Goal: Use online tool/utility: Utilize a website feature to perform a specific function

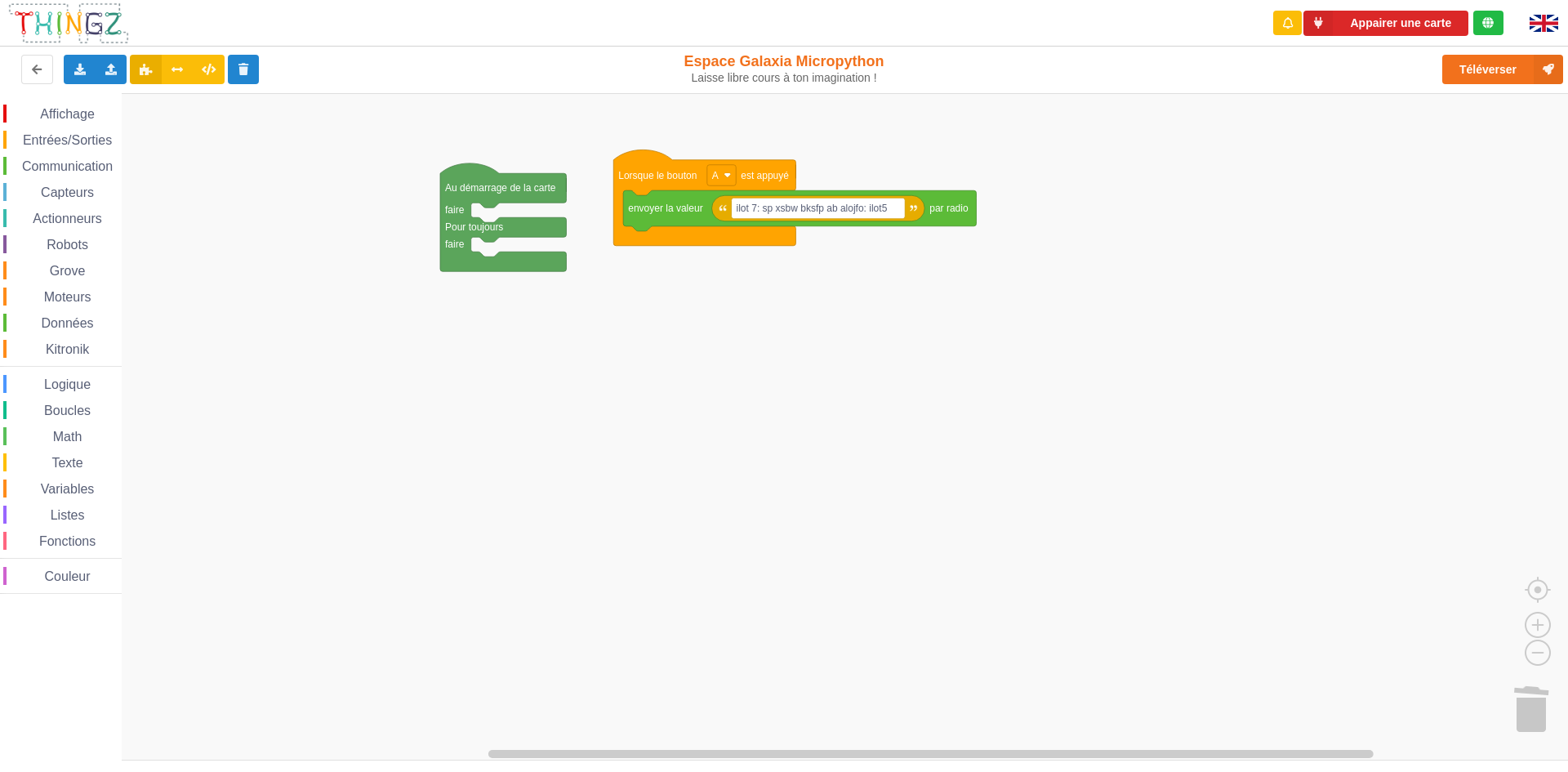
click at [44, 161] on span "Communication" at bounding box center [67, 166] width 95 height 14
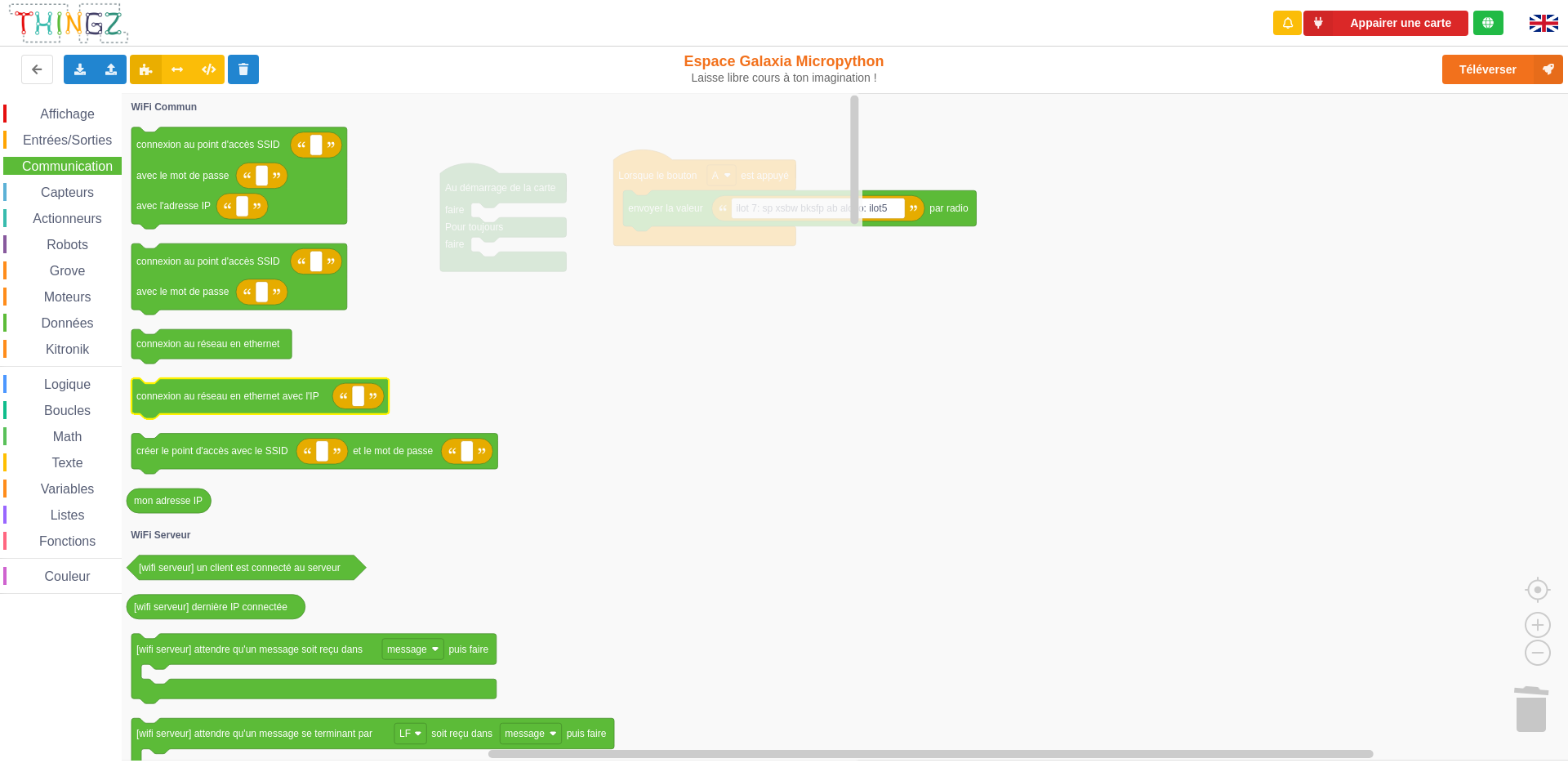
click at [322, 394] on icon "connexion au point d'accès SSID avec le mot de passe avec l'adresse IP connexio…" at bounding box center [492, 426] width 741 height 667
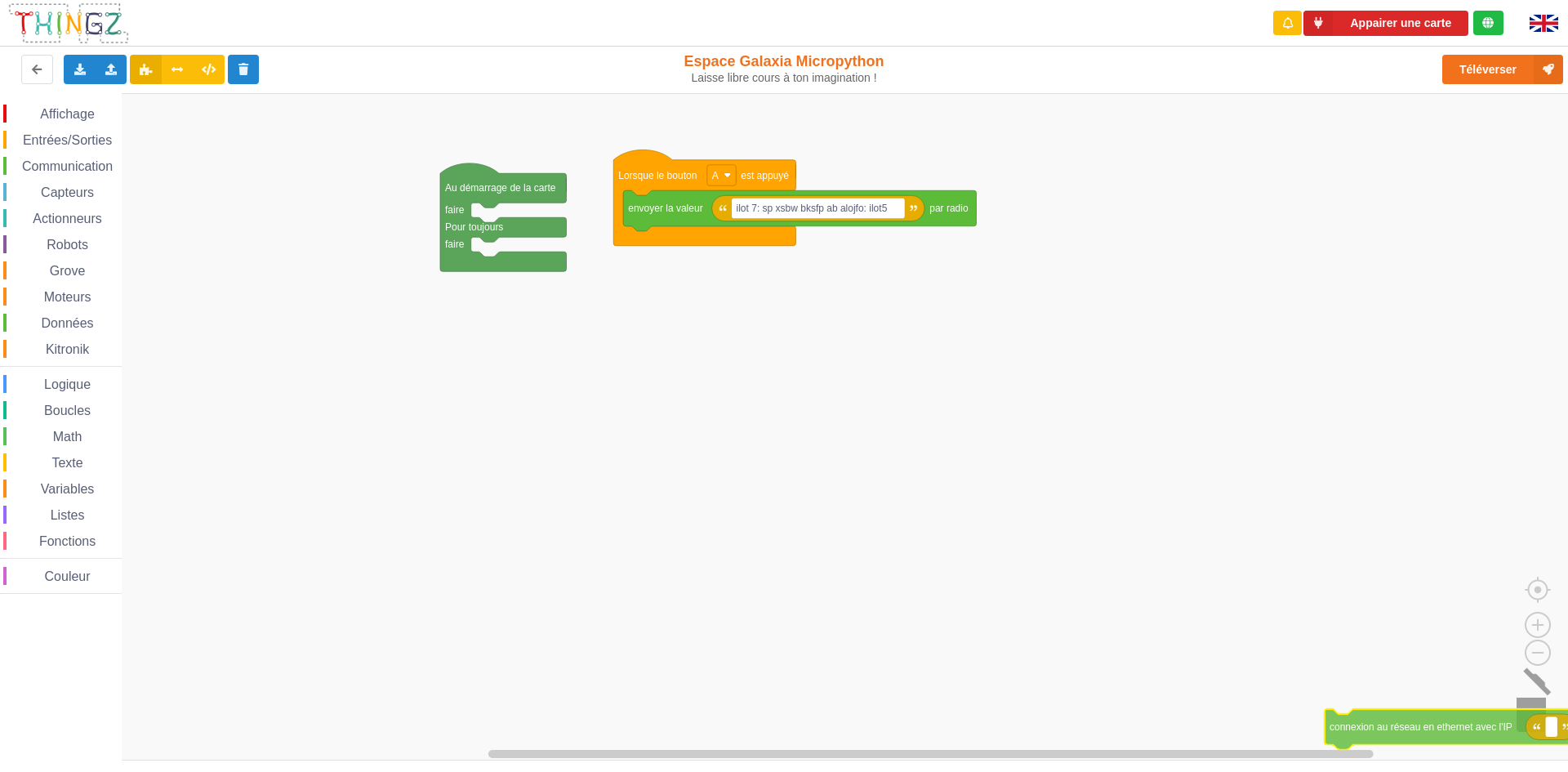
click at [1515, 722] on div "Affichage Entrées/Sorties Communication Capteurs Actionneurs Robots Grove Moteu…" at bounding box center [789, 426] width 1579 height 667
click at [15, 161] on span "Espace de travail de Blocky" at bounding box center [13, 166] width 13 height 13
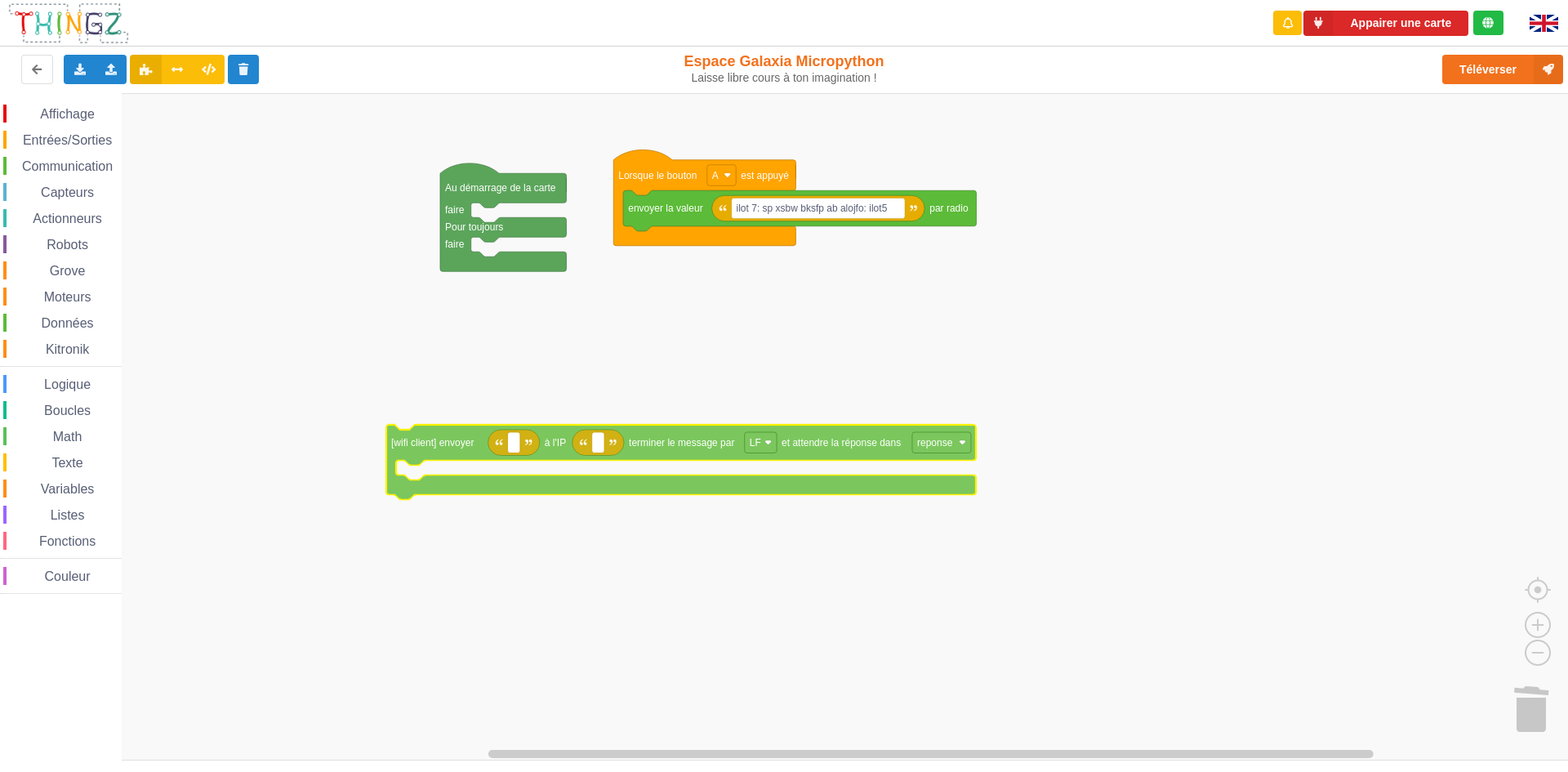
click at [430, 470] on div "Affichage Entrées/Sorties Communication Capteurs Actionneurs Robots Grove Moteu…" at bounding box center [789, 426] width 1579 height 667
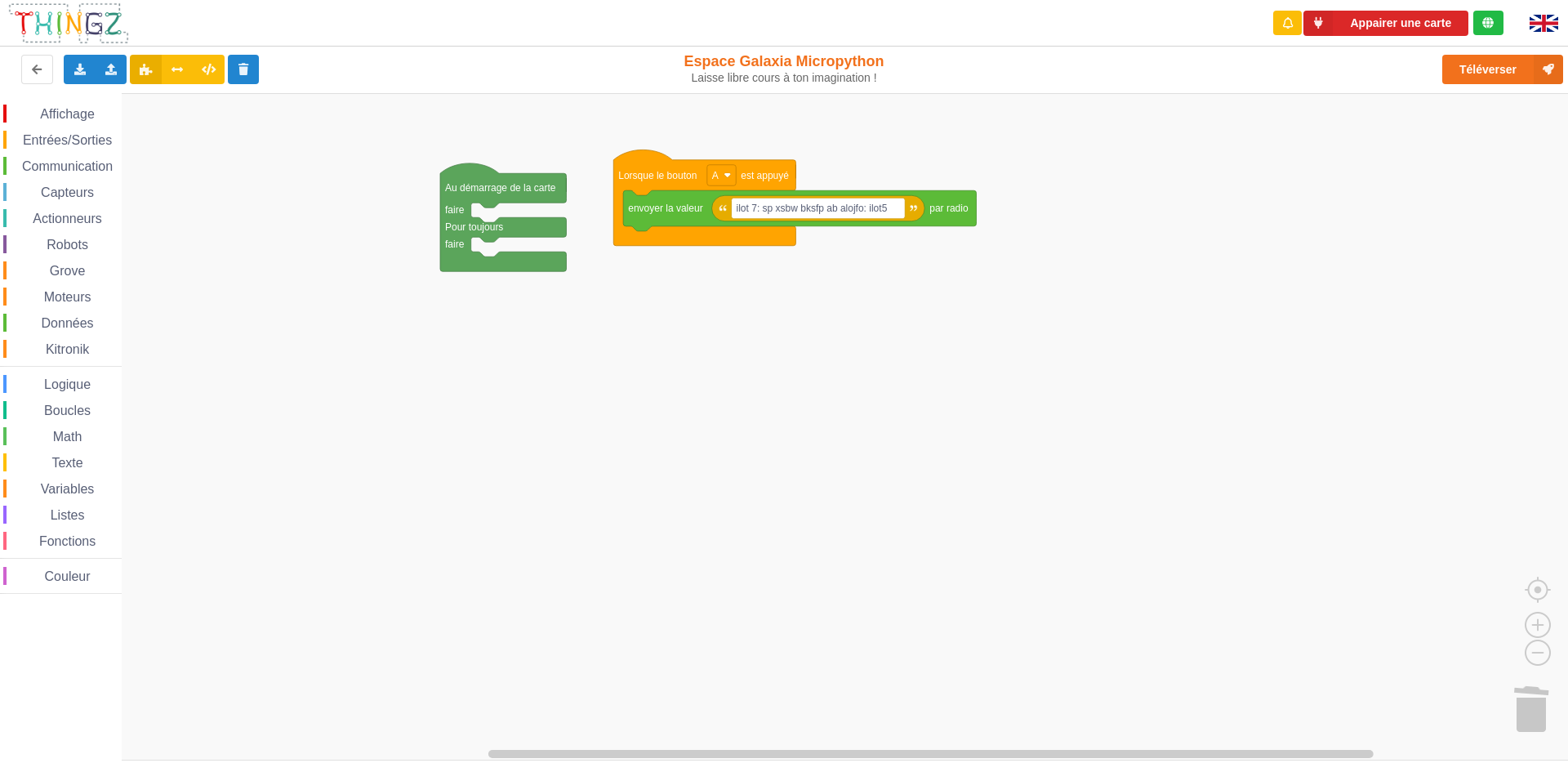
click at [70, 161] on span "Communication" at bounding box center [67, 166] width 95 height 14
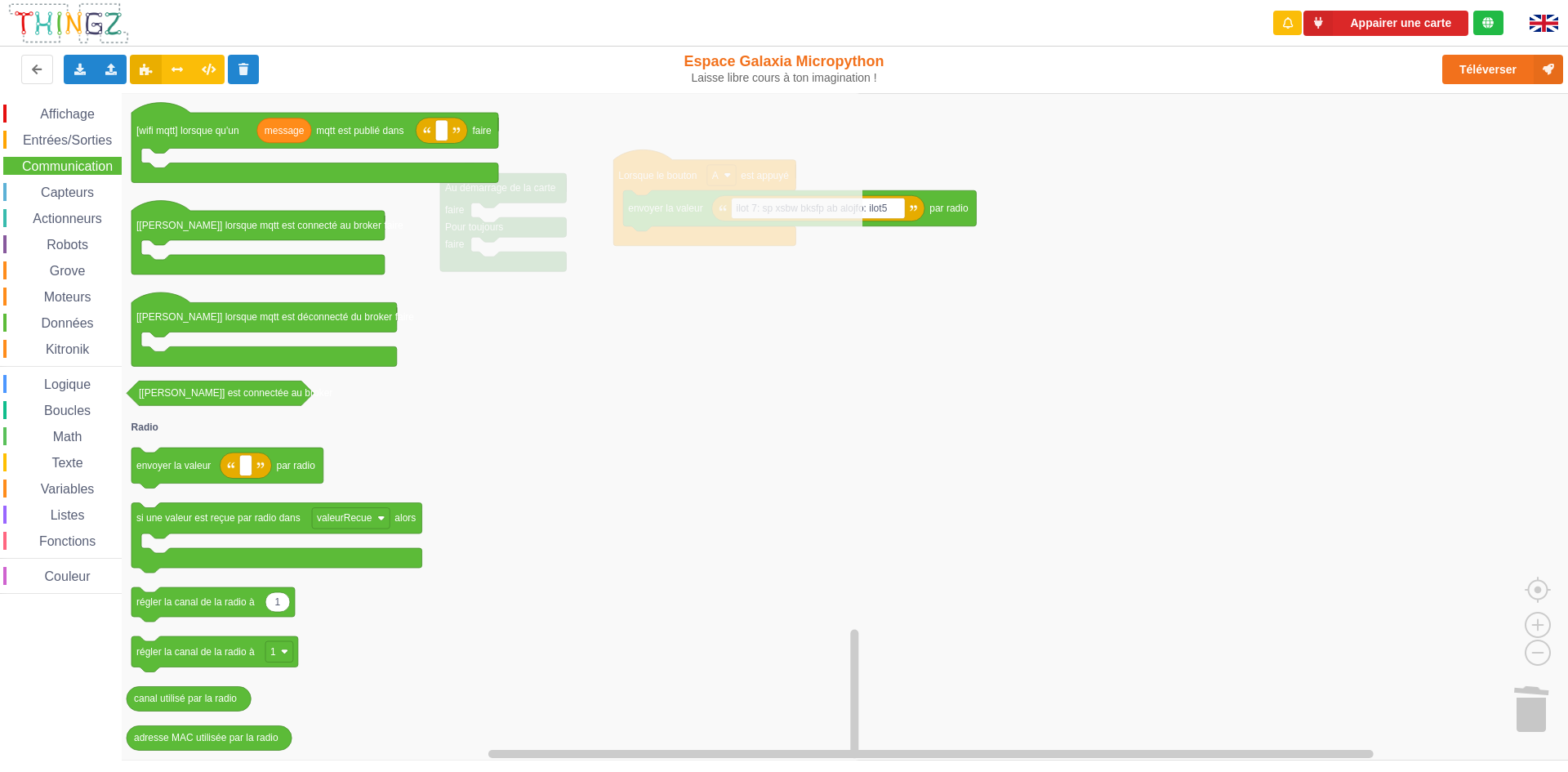
click at [72, 579] on span "Couleur" at bounding box center [67, 576] width 50 height 14
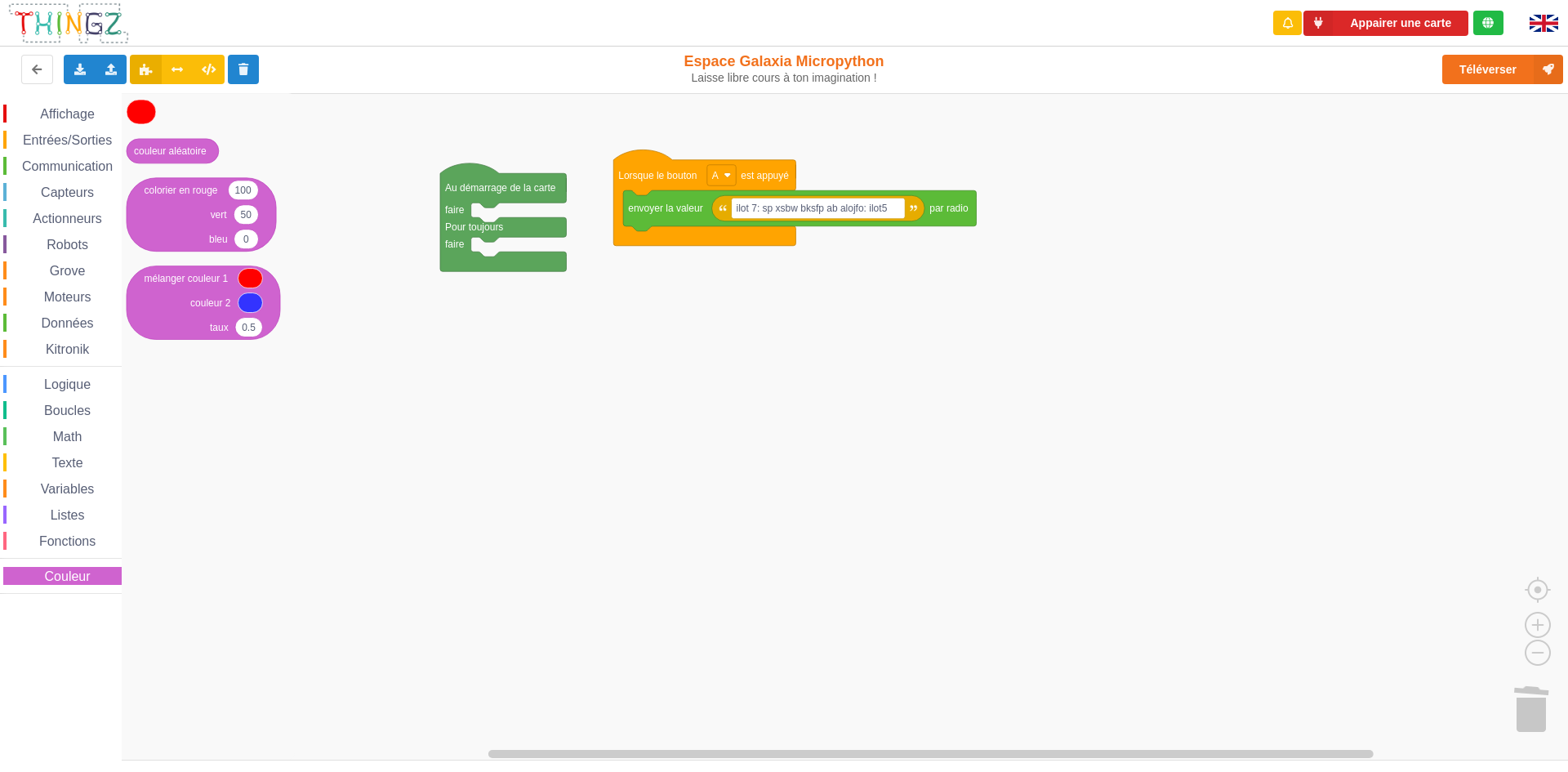
click at [78, 548] on div "Fonctions" at bounding box center [62, 540] width 118 height 18
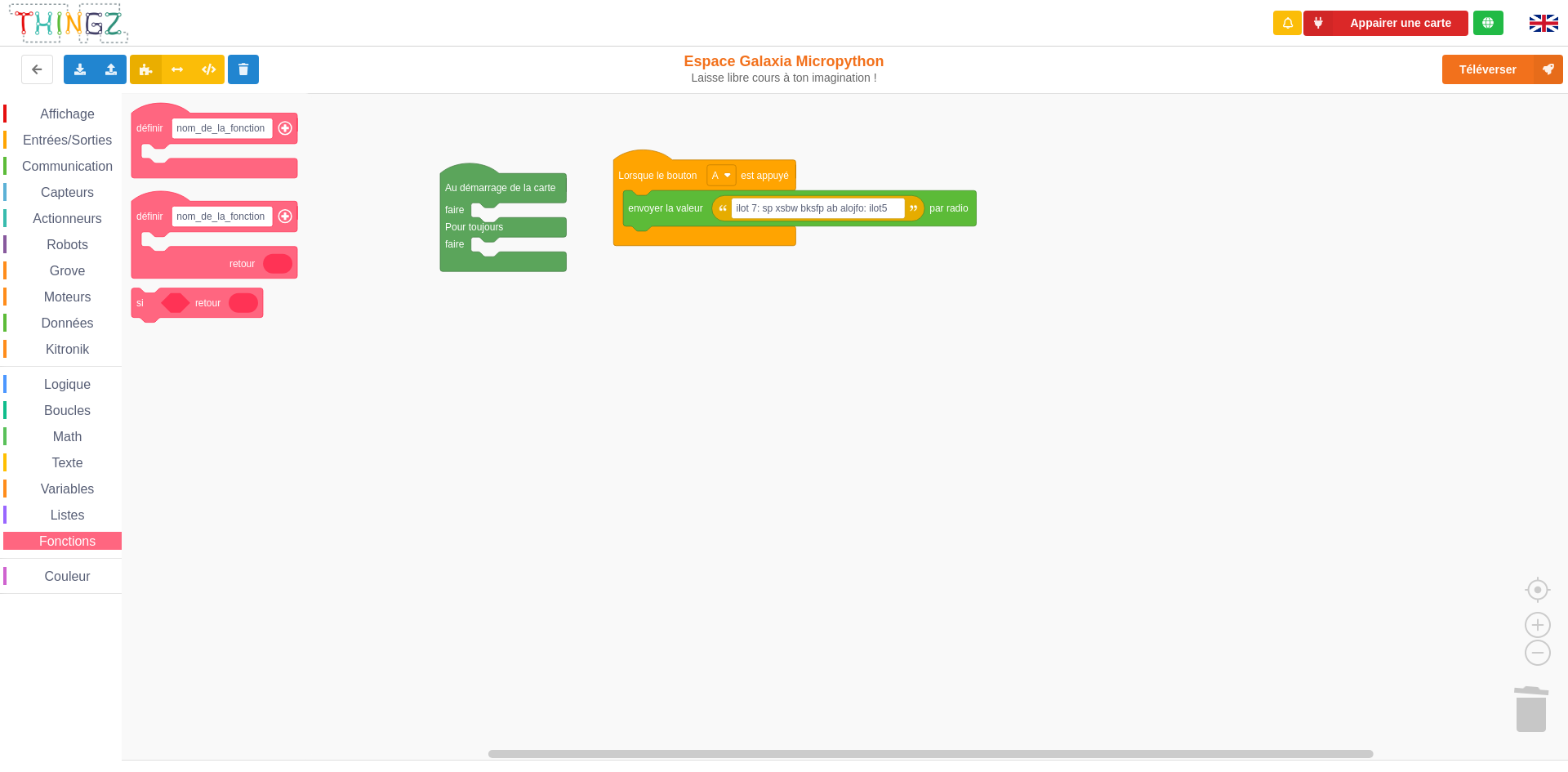
click at [69, 518] on span "Listes" at bounding box center [68, 515] width 39 height 14
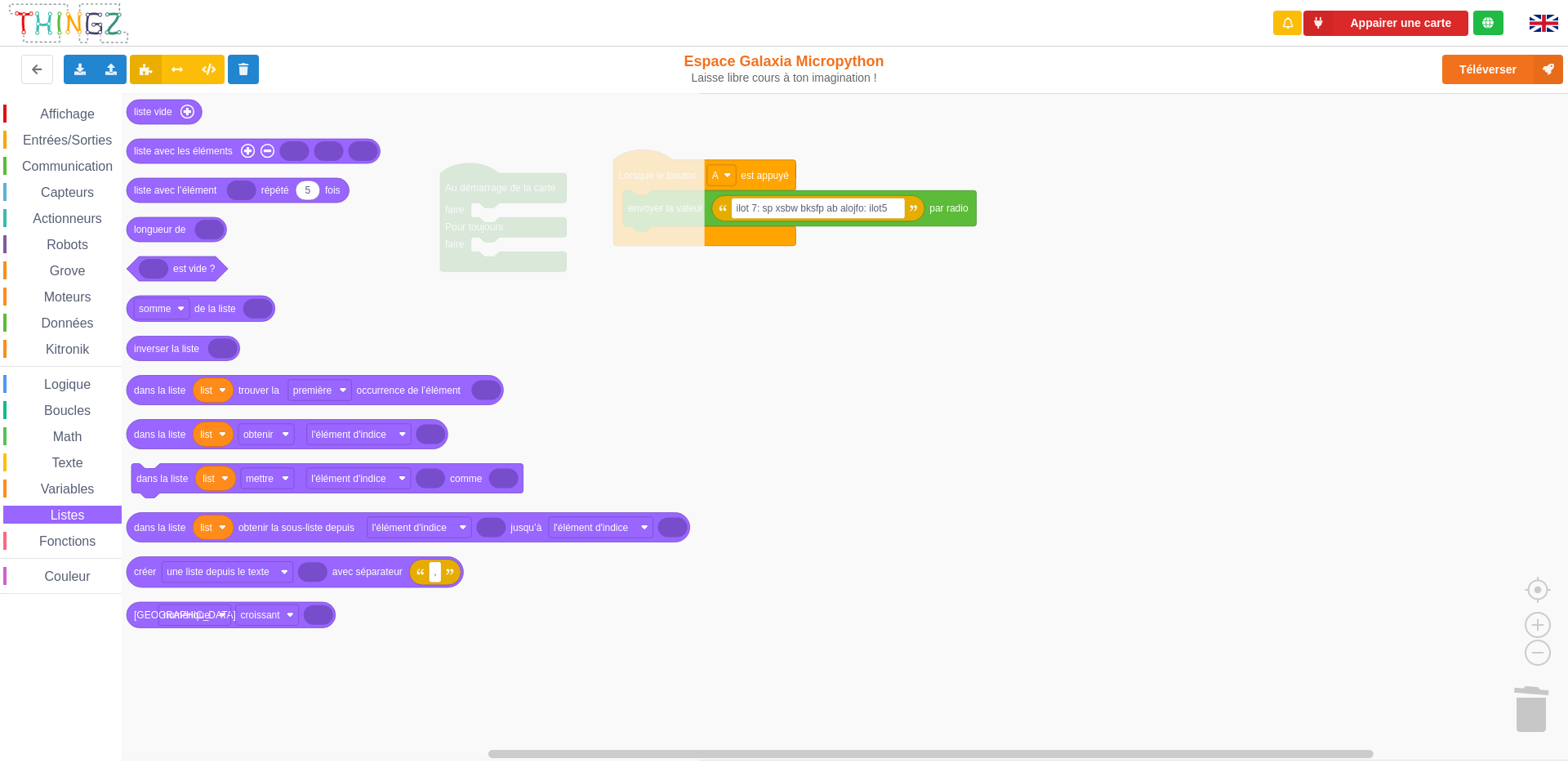
click at [45, 141] on span "Entrées/Sorties" at bounding box center [67, 140] width 94 height 14
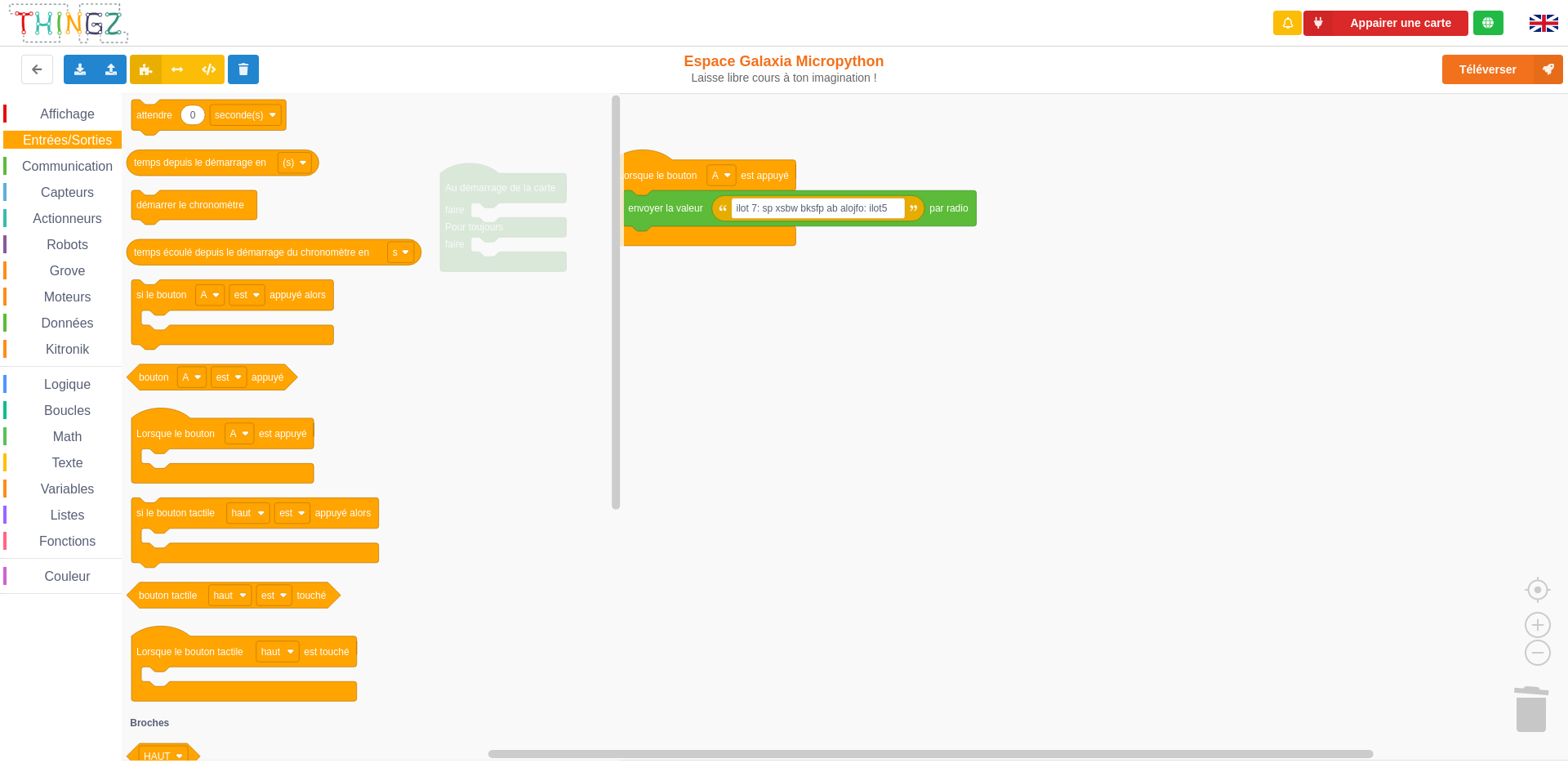
click at [48, 161] on span "Communication" at bounding box center [67, 166] width 95 height 14
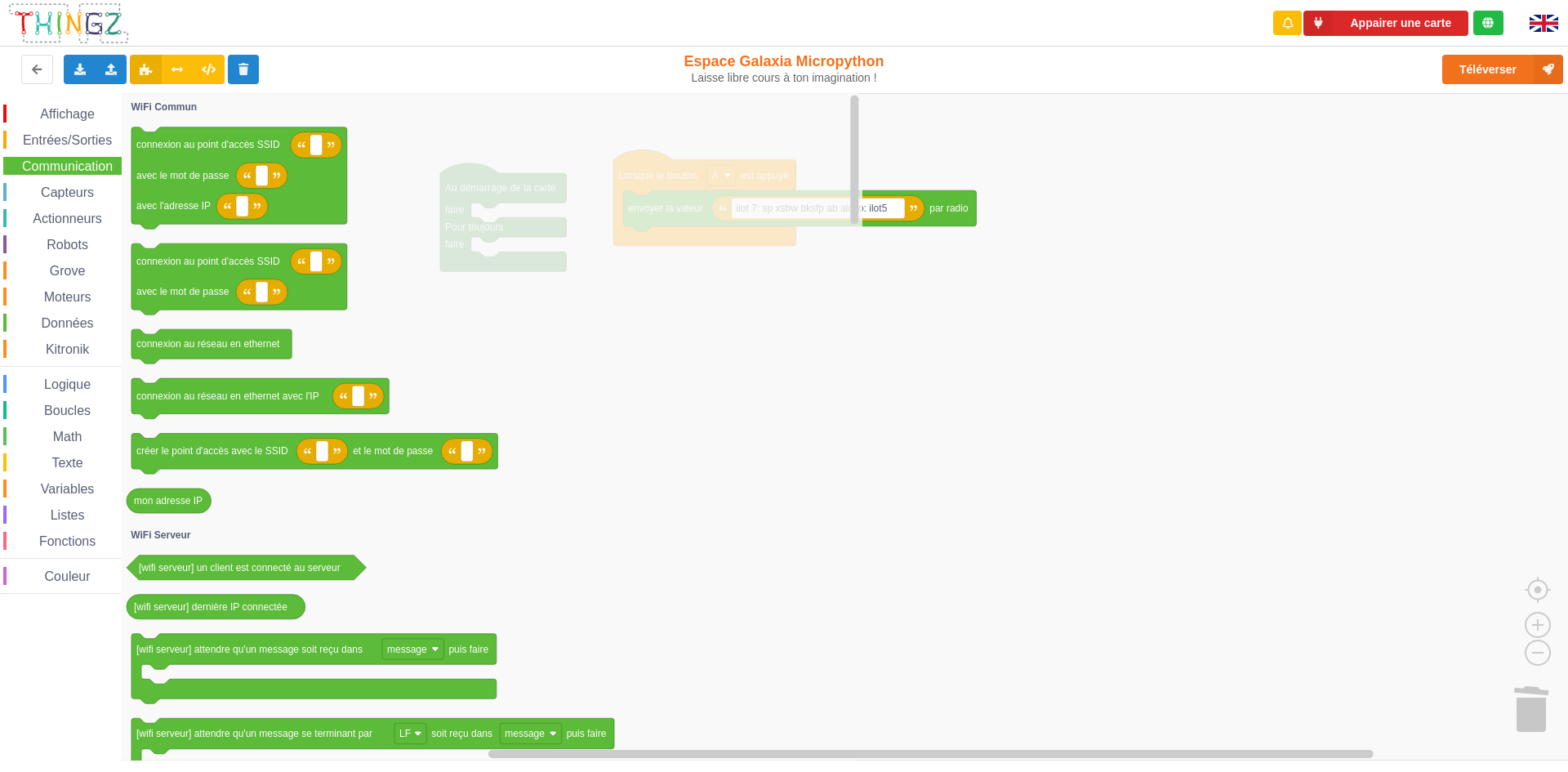
click at [53, 183] on div "Capteurs" at bounding box center [62, 192] width 118 height 18
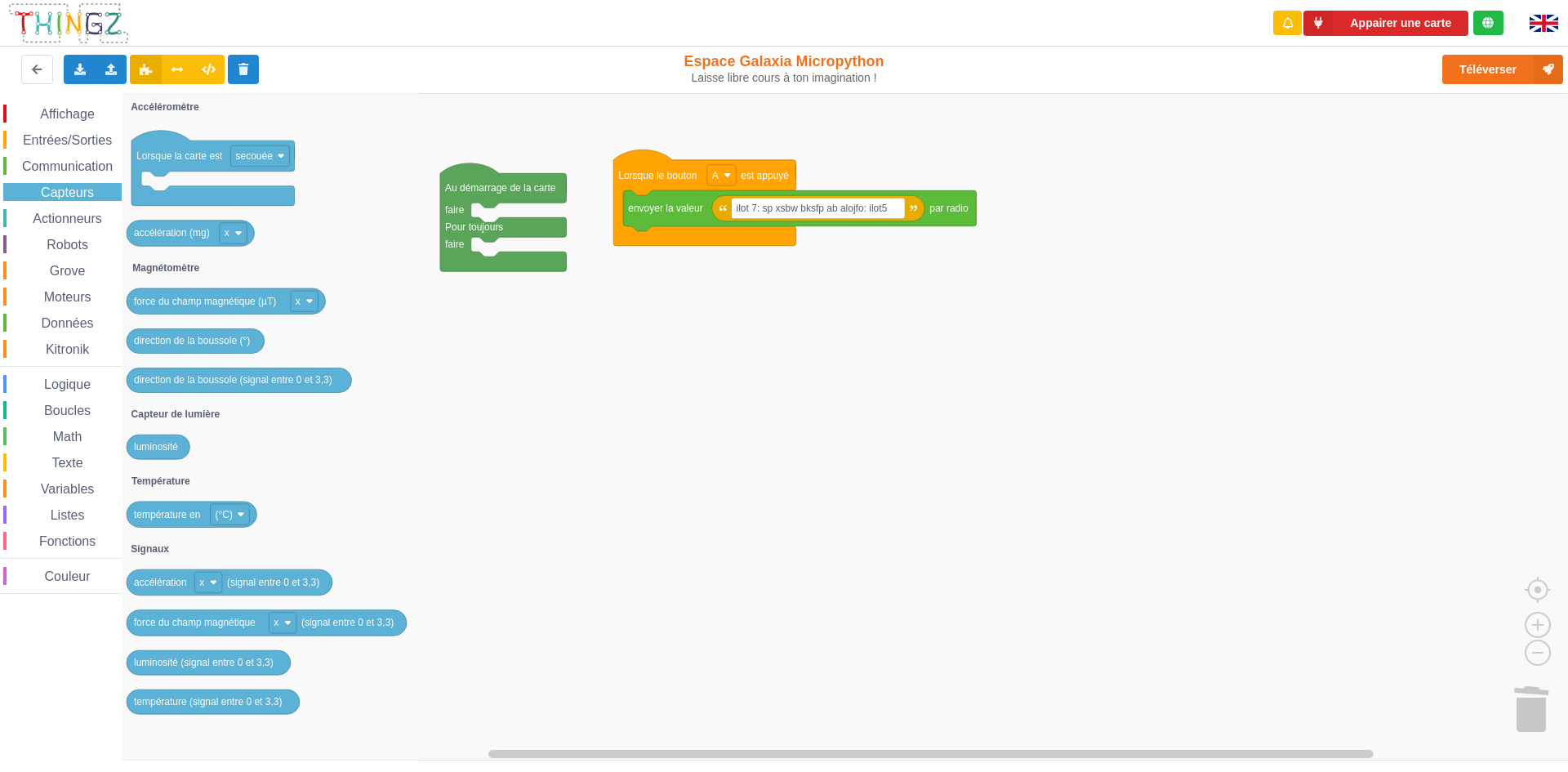
click at [45, 318] on span "Données" at bounding box center [67, 323] width 57 height 14
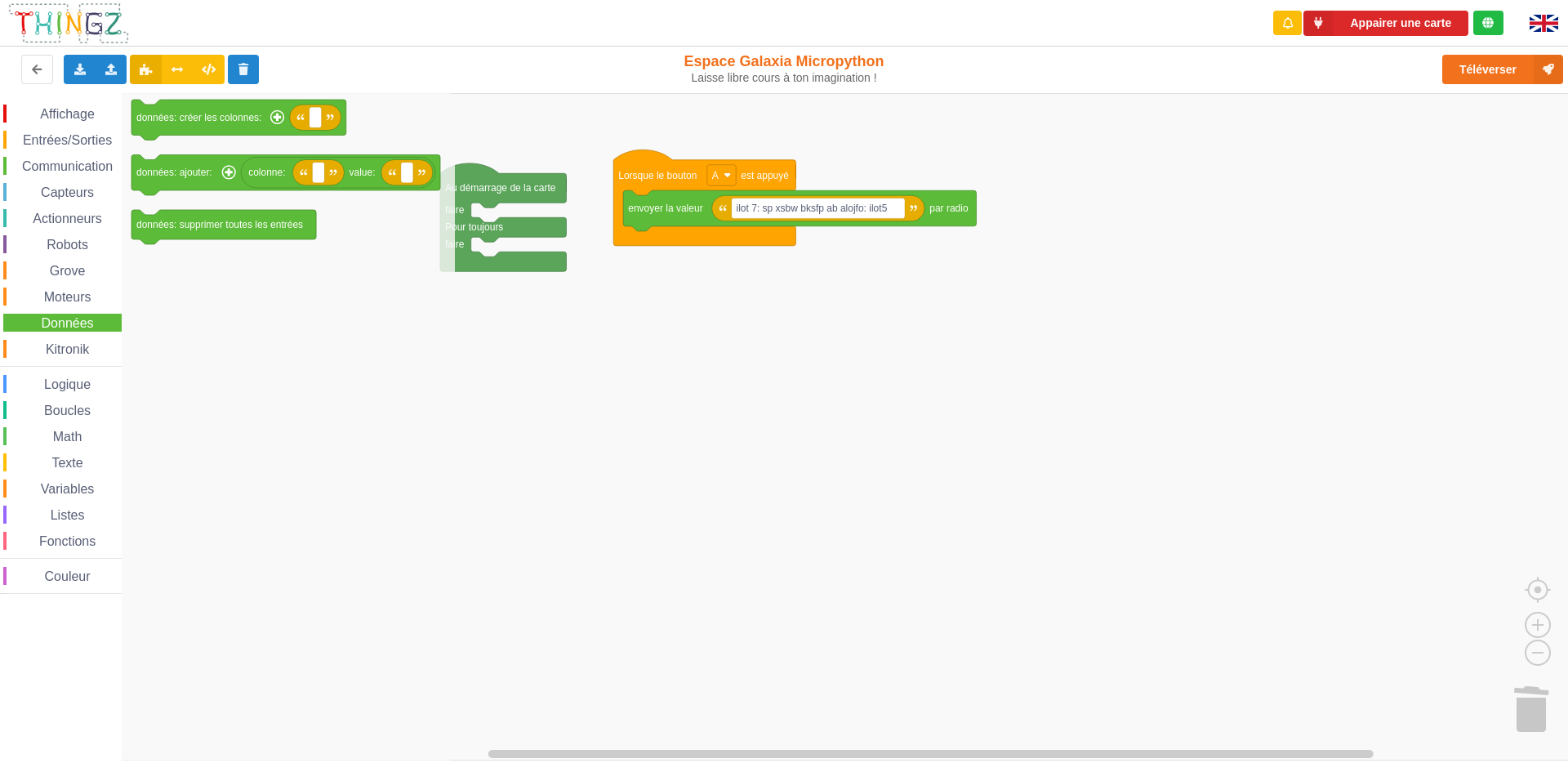
click at [60, 332] on div "Données" at bounding box center [62, 322] width 118 height 18
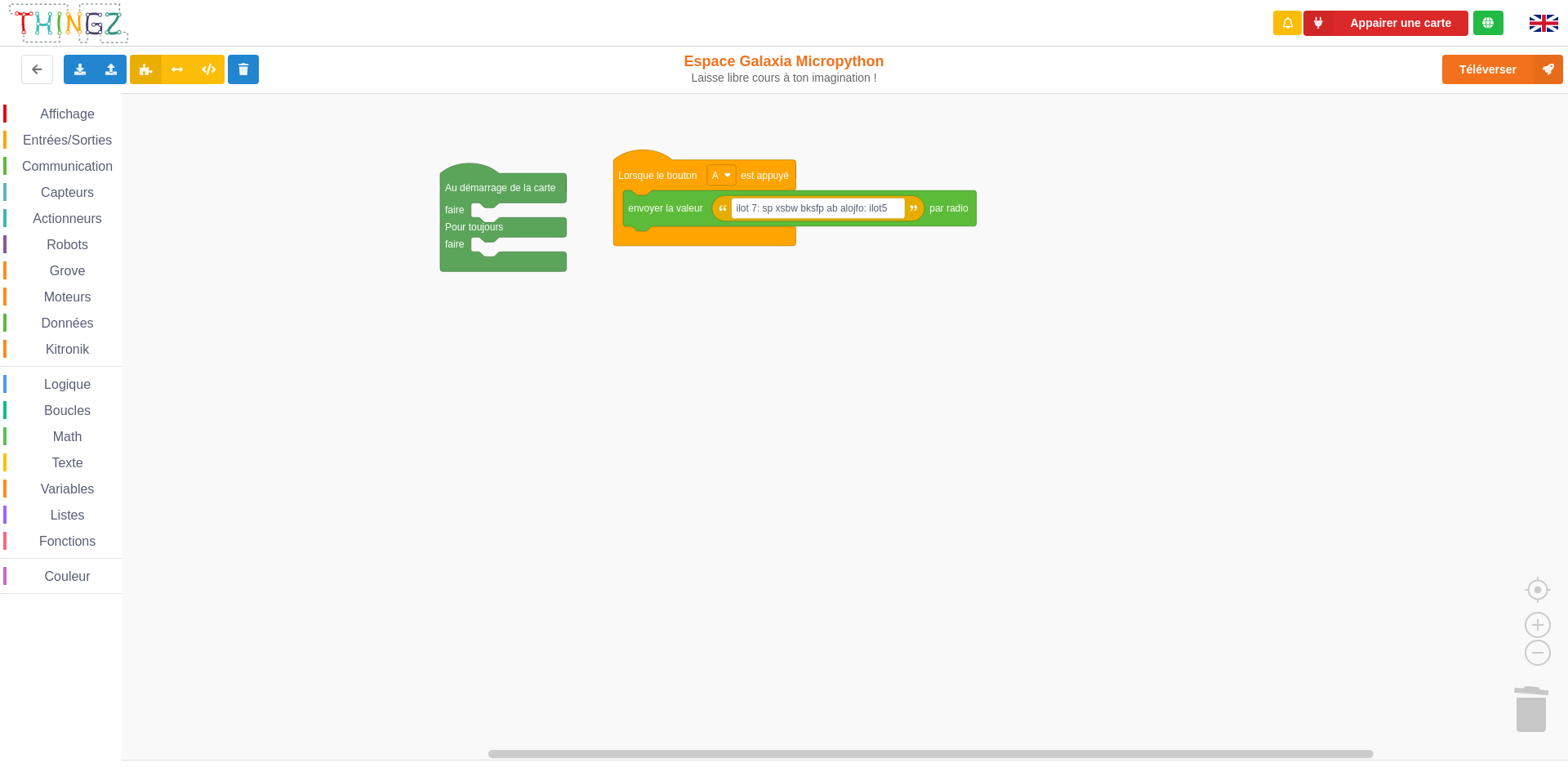
click at [68, 357] on div "Kitronik" at bounding box center [62, 348] width 118 height 18
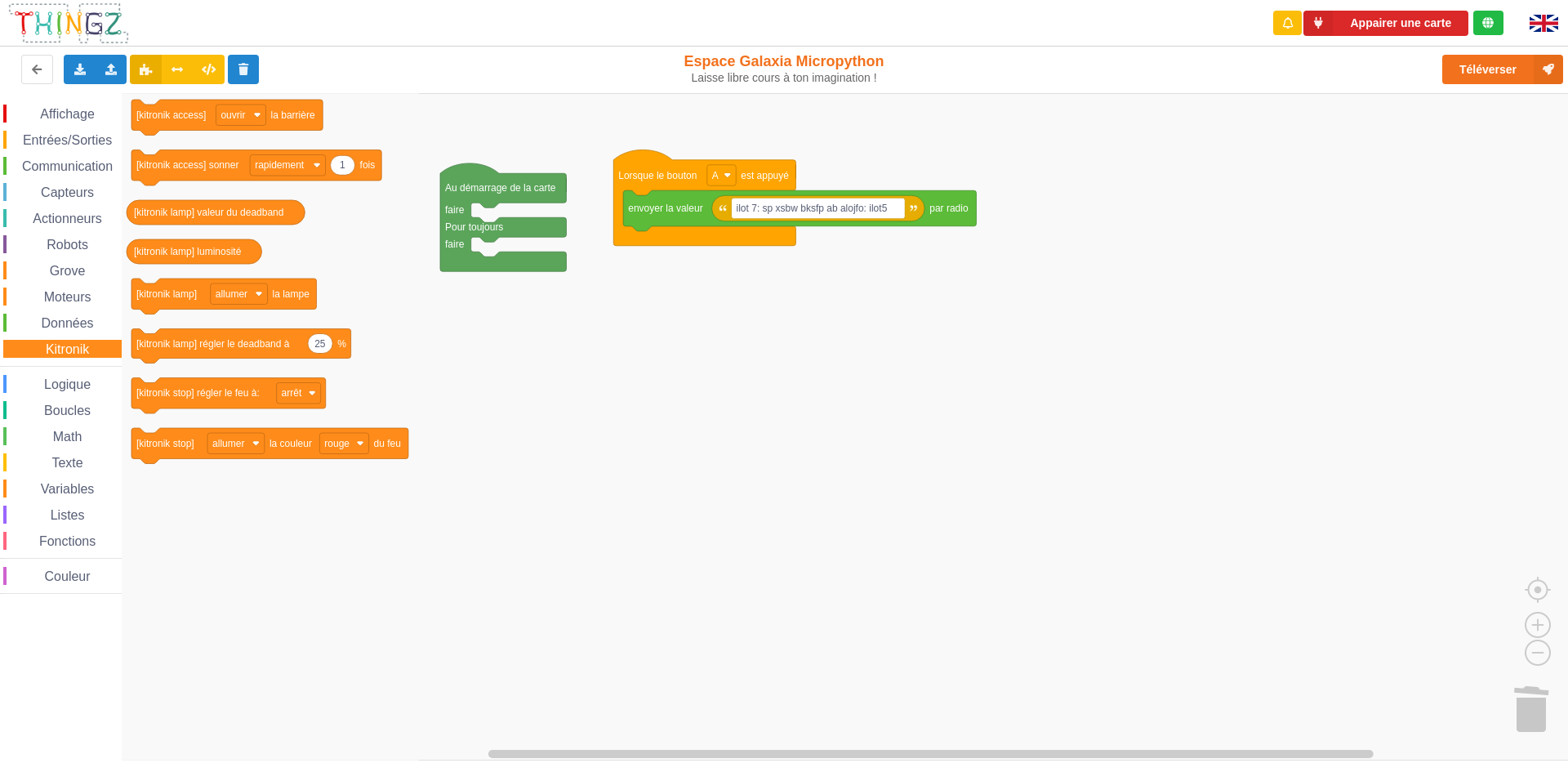
click at [72, 381] on span "Logique" at bounding box center [67, 384] width 51 height 14
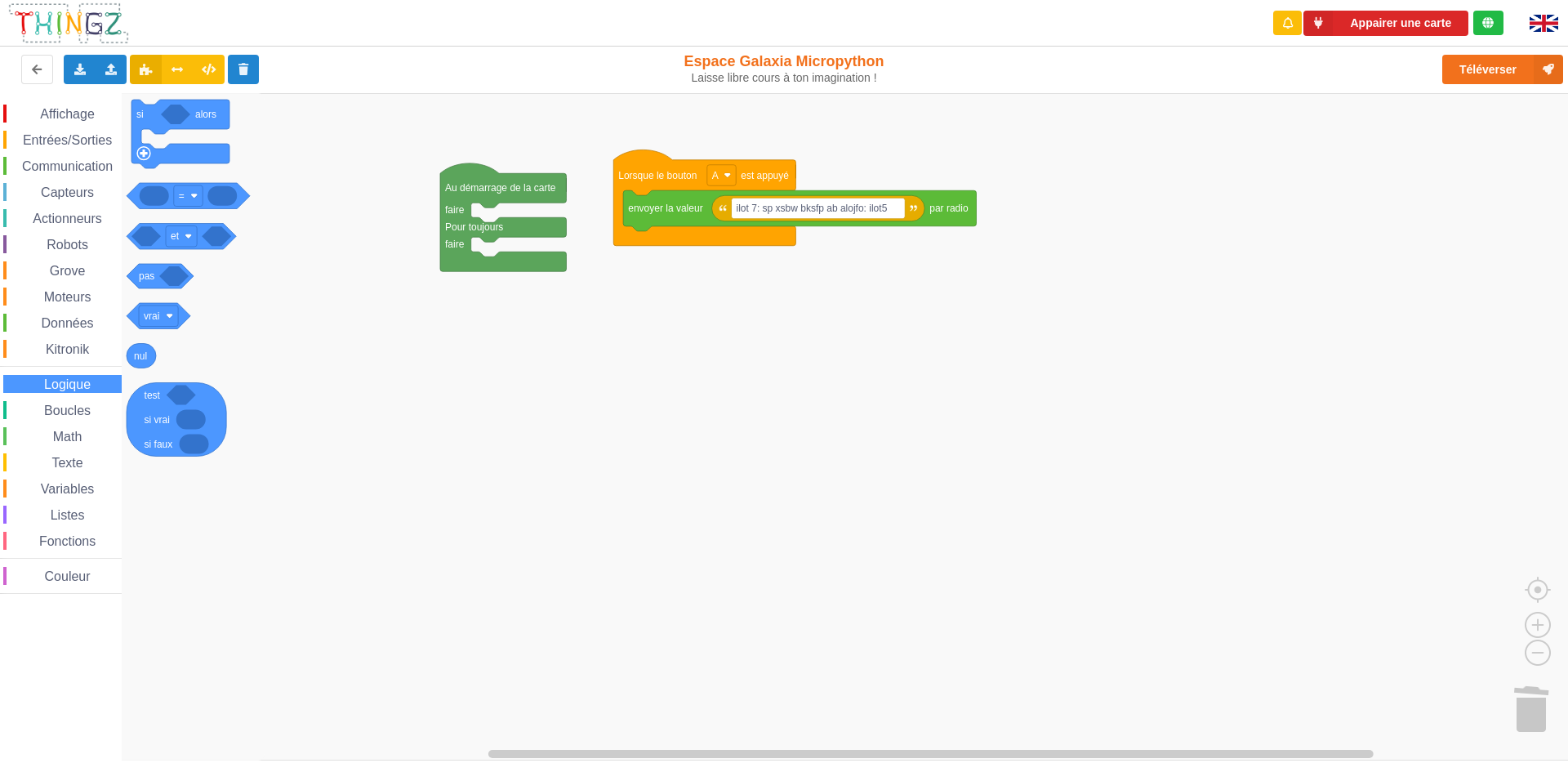
click at [68, 413] on span "Boucles" at bounding box center [67, 410] width 51 height 14
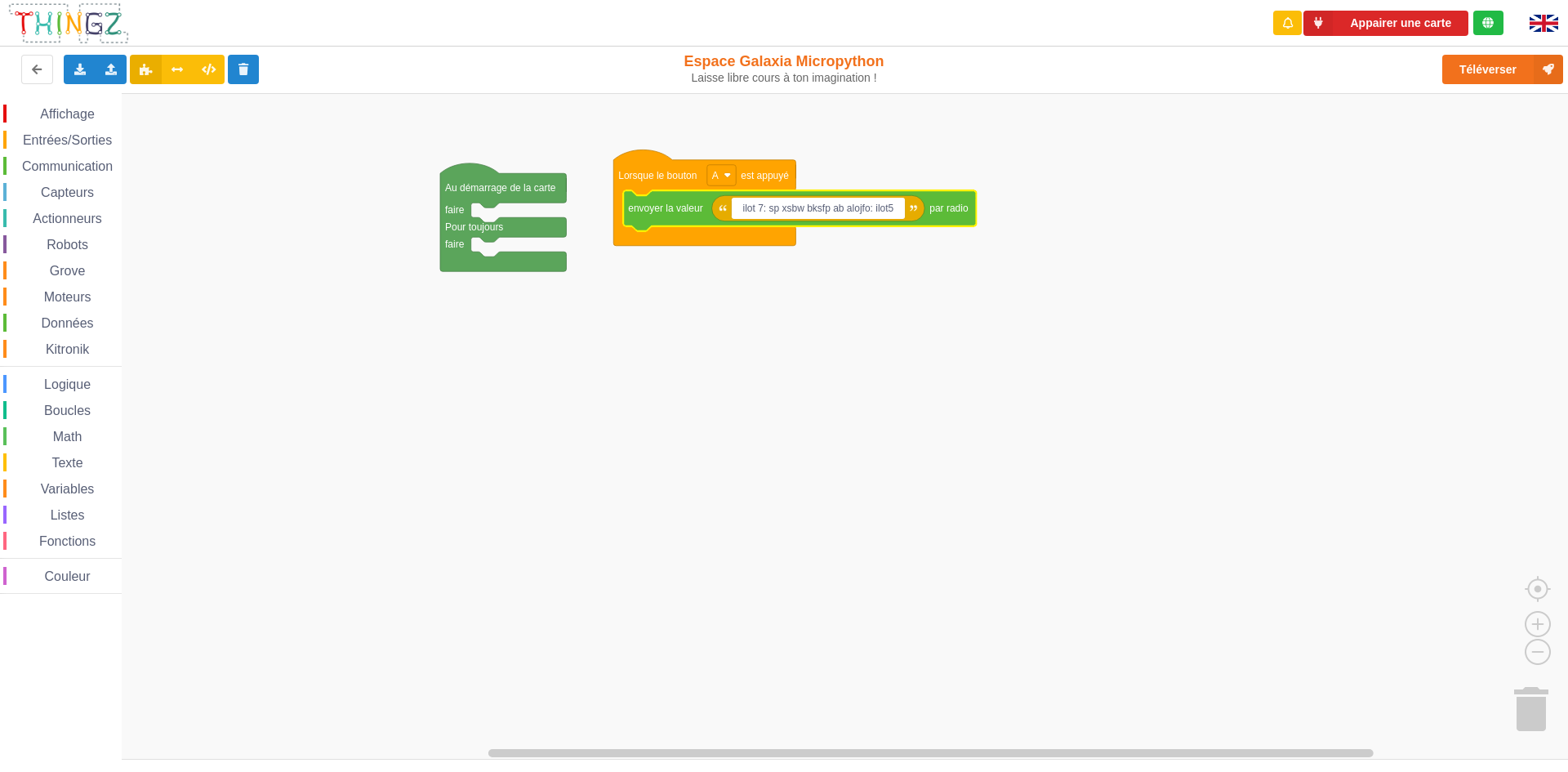
click at [897, 203] on input "ilot 7: sp xsbw bksfp ab alojfo: ilot5" at bounding box center [819, 208] width 174 height 21
type input "ilot 7: sp xsbw bksfp ab alojfo: ilot8"
click at [1444, 210] on rect "Espace de travail de Blocky" at bounding box center [789, 426] width 1579 height 667
drag, startPoint x: 11, startPoint y: 656, endPoint x: 83, endPoint y: 654, distance: 72.0
click at [31, 655] on div "Affichage Entrées/Sorties Communication Capteurs Actionneurs Robots Grove Moteu…" at bounding box center [60, 426] width 122 height 667
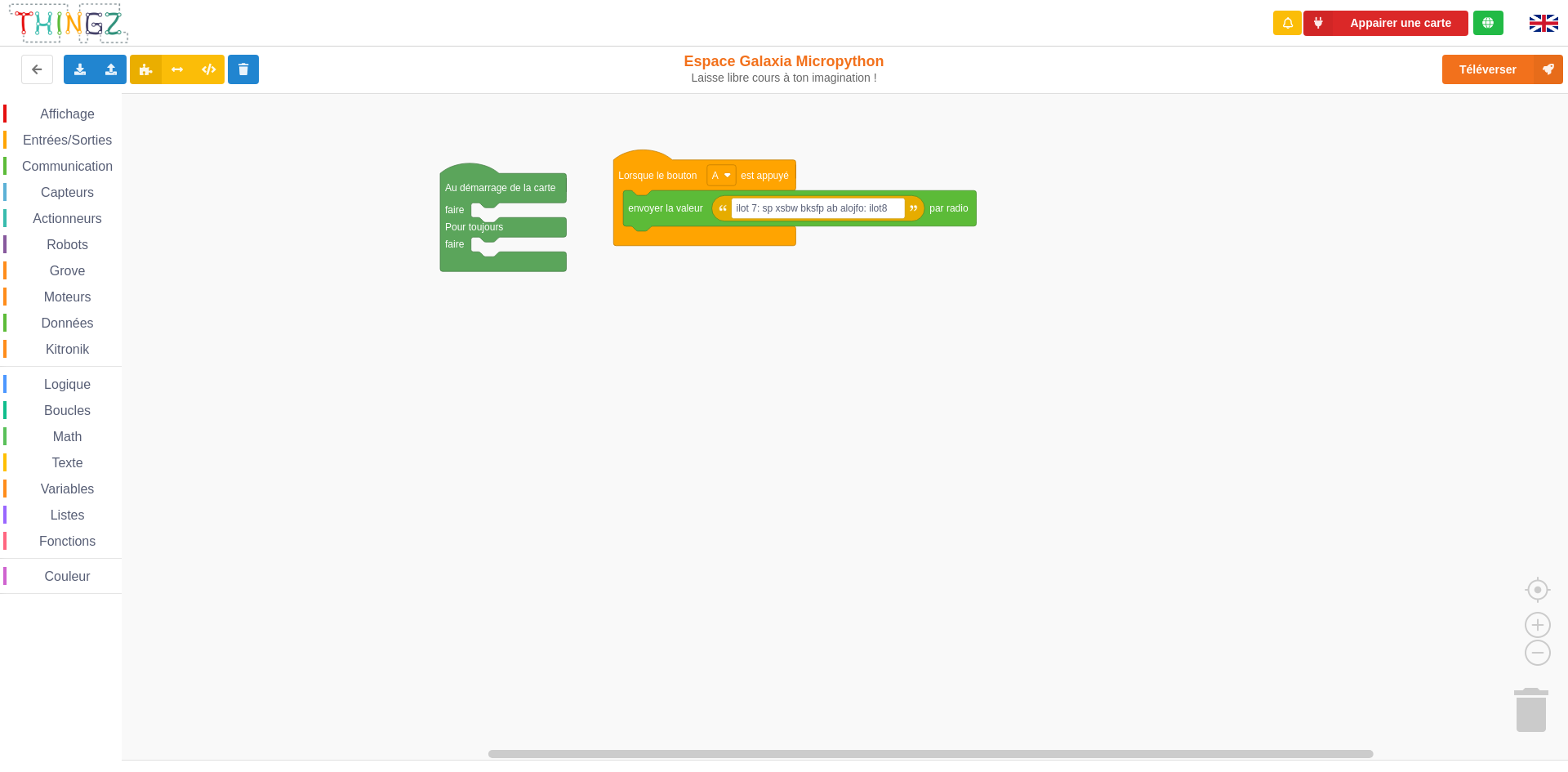
click at [83, 169] on span "Communication" at bounding box center [67, 166] width 95 height 14
click at [443, 470] on div "Affichage Entrées/Sorties Communication Capteurs Actionneurs Robots Grove Moteu…" at bounding box center [789, 426] width 1579 height 667
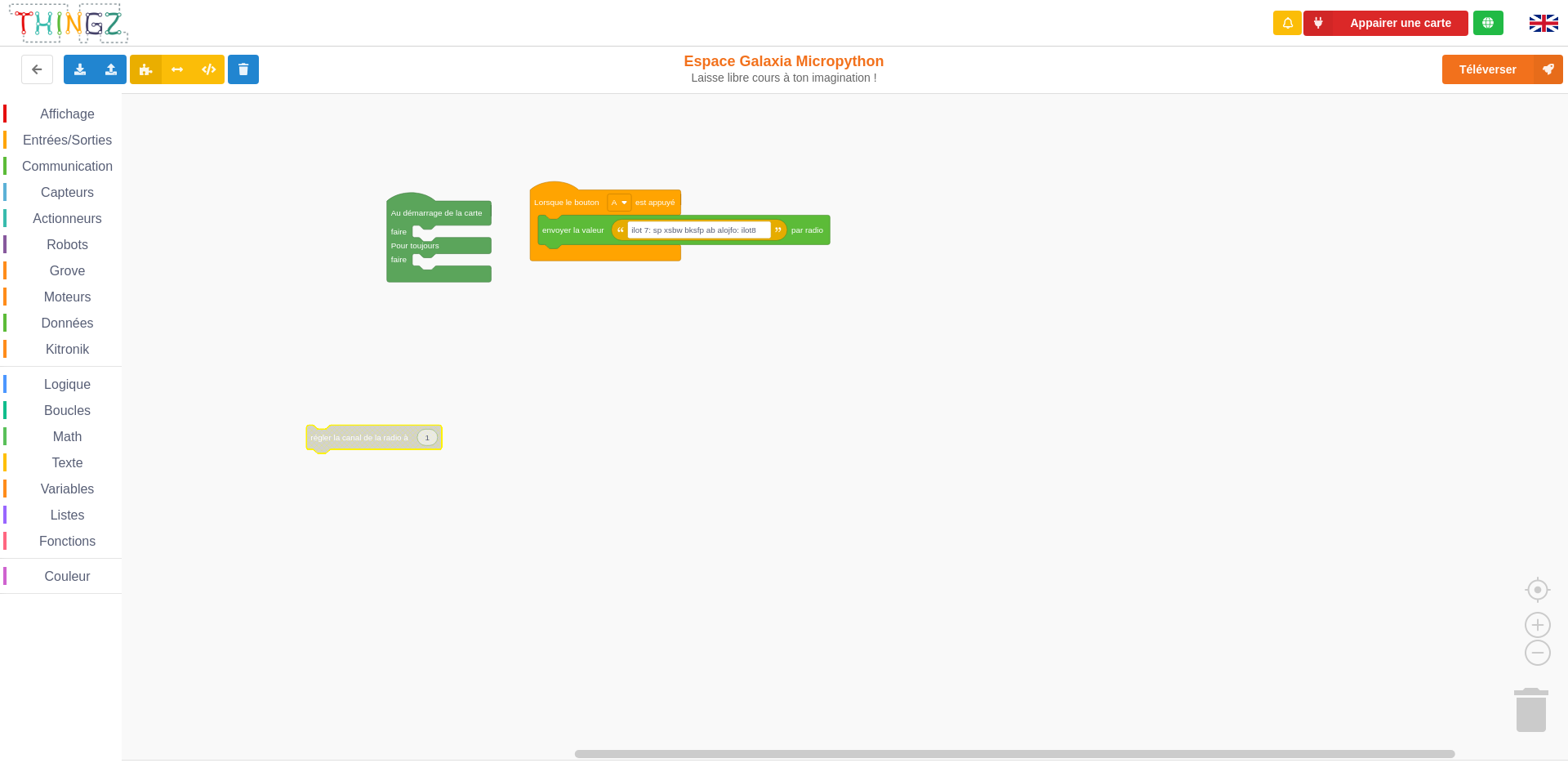
click at [38, 161] on span "Communication" at bounding box center [67, 166] width 95 height 14
click at [529, 230] on div "Affichage Entrées/Sorties Communication Capteurs Actionneurs Robots Grove Moteu…" at bounding box center [789, 426] width 1579 height 667
click at [82, 157] on div "Communication" at bounding box center [62, 165] width 118 height 18
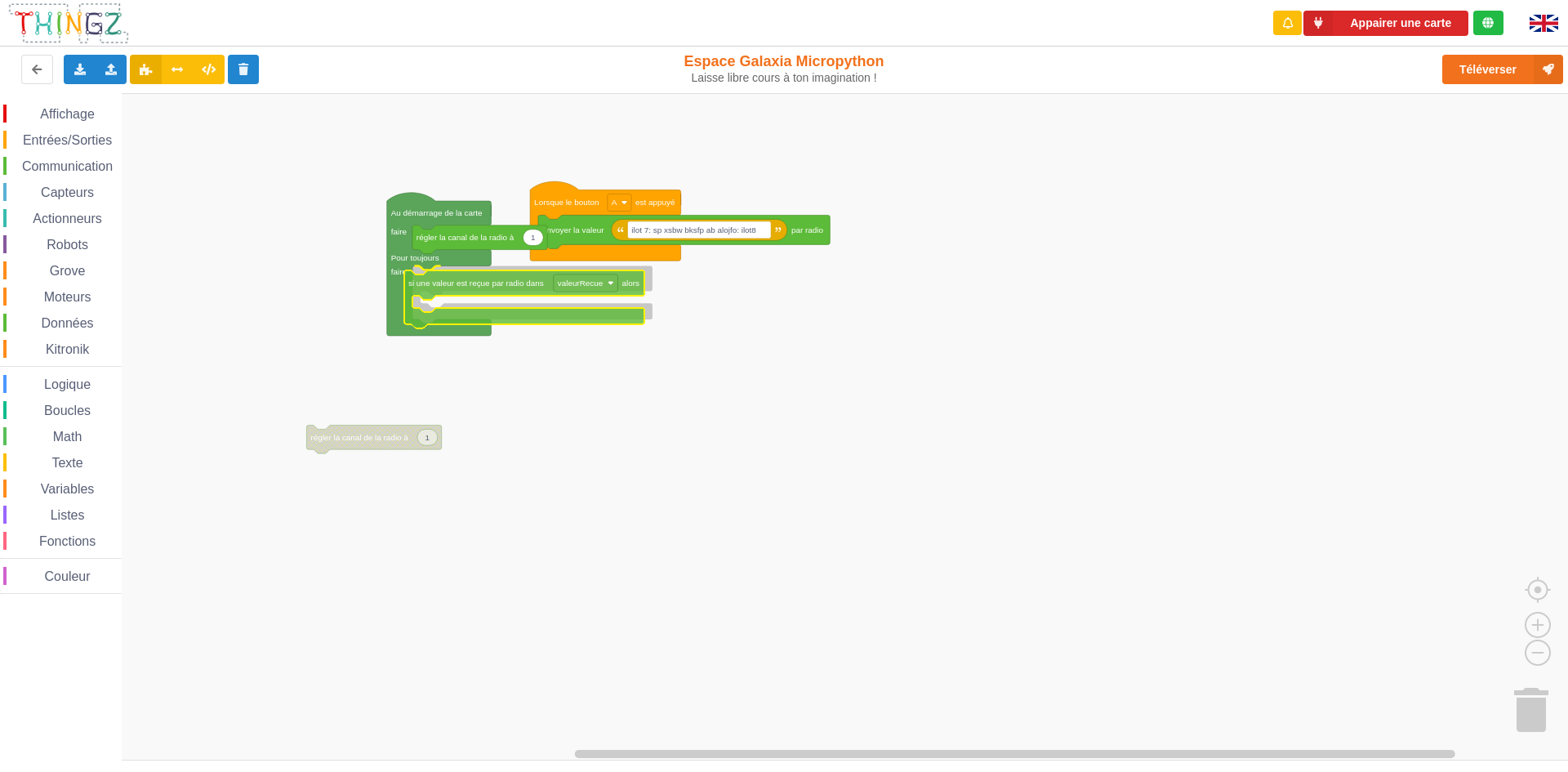
click at [446, 273] on div "Affichage Entrées/Sorties Communication Capteurs Actionneurs Robots Grove Moteu…" at bounding box center [789, 426] width 1579 height 667
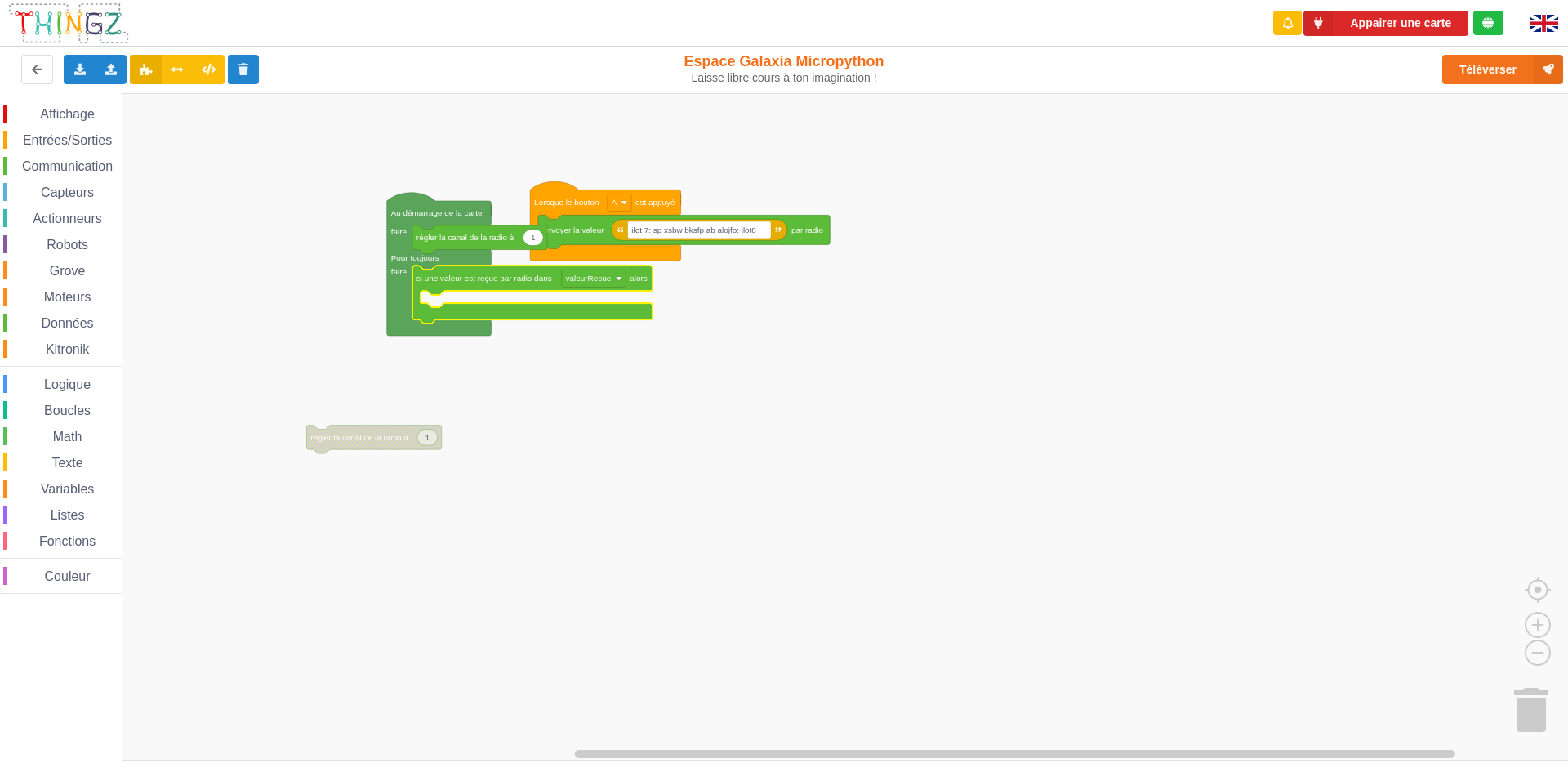
click at [38, 114] on span "Affichage" at bounding box center [66, 114] width 59 height 14
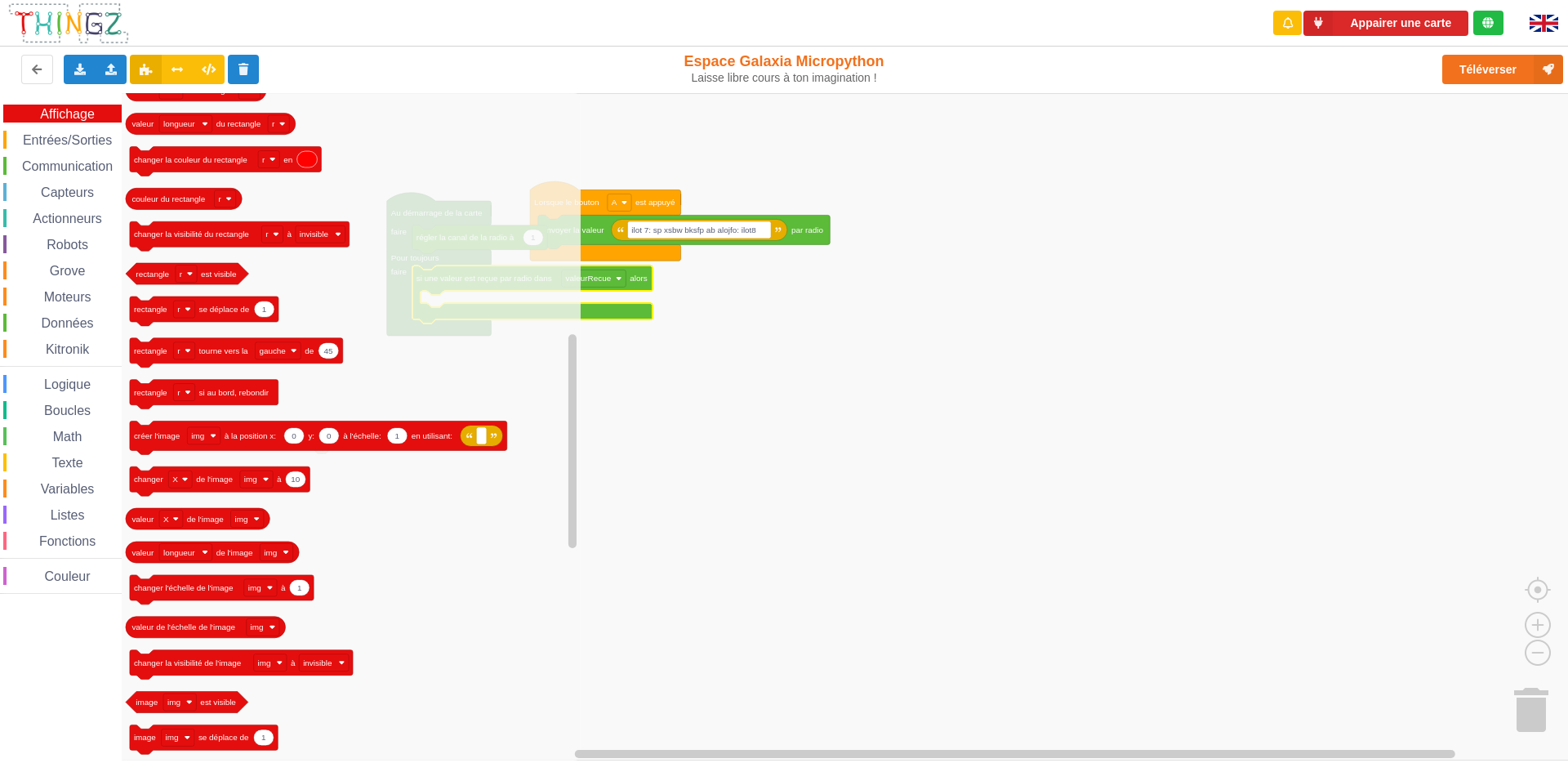
click at [795, 363] on rect "Espace de travail de Blocky" at bounding box center [789, 426] width 1579 height 667
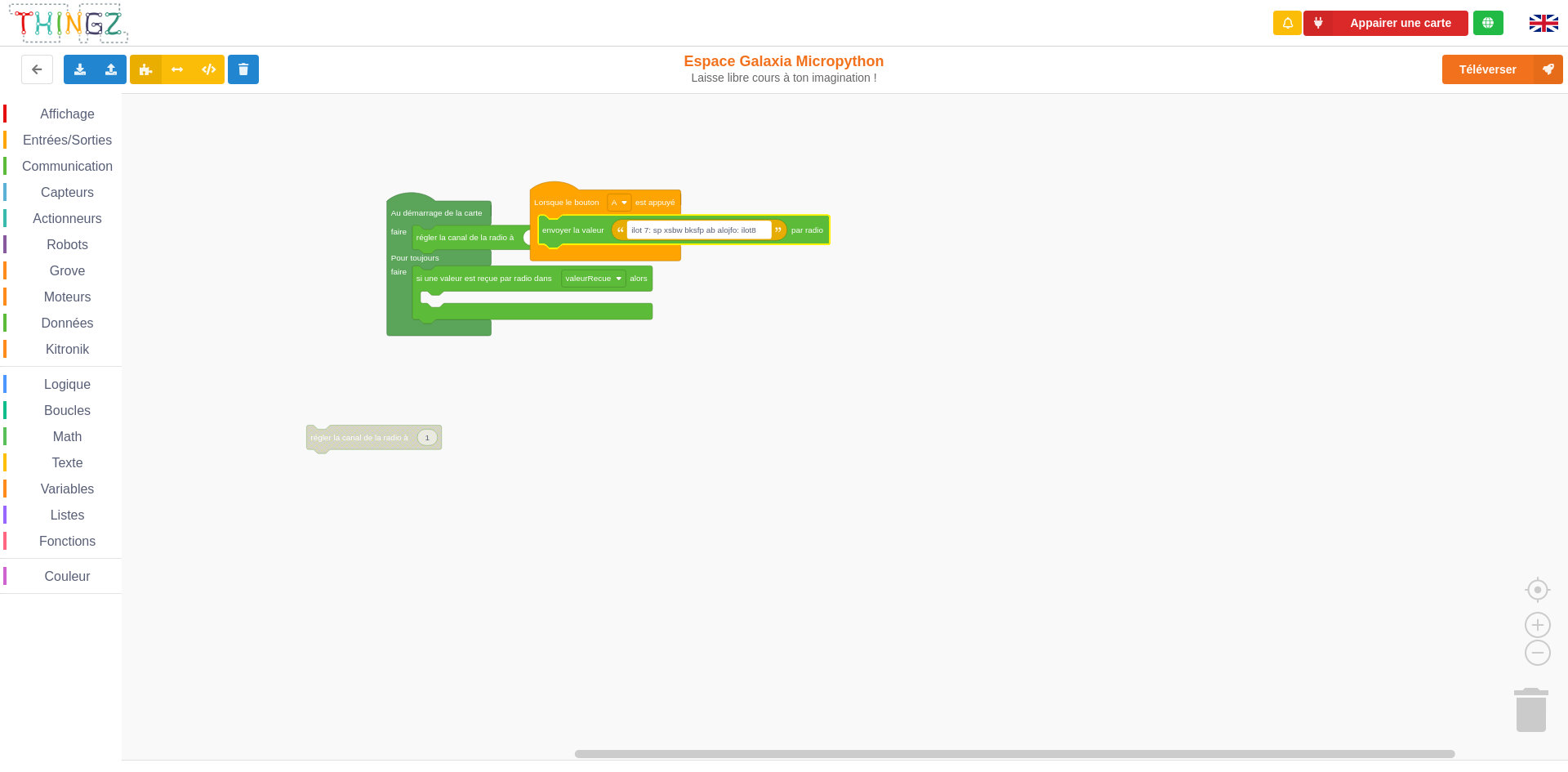
click at [684, 227] on text "ilot 7: sp xsbw bksfp ab alojfo: ilot8" at bounding box center [694, 230] width 125 height 9
click at [740, 229] on input "ilot 7: sp xsbw bksfp ab alojfo: ilot8" at bounding box center [699, 230] width 144 height 17
click at [741, 229] on input "ilot 7: sp xsbw bksfp ab alojfo: ilot8" at bounding box center [699, 230] width 144 height 17
type input "ilot 7: dd++0...0.0..: ilot8"
click at [24, 113] on div "Affichage" at bounding box center [62, 113] width 118 height 18
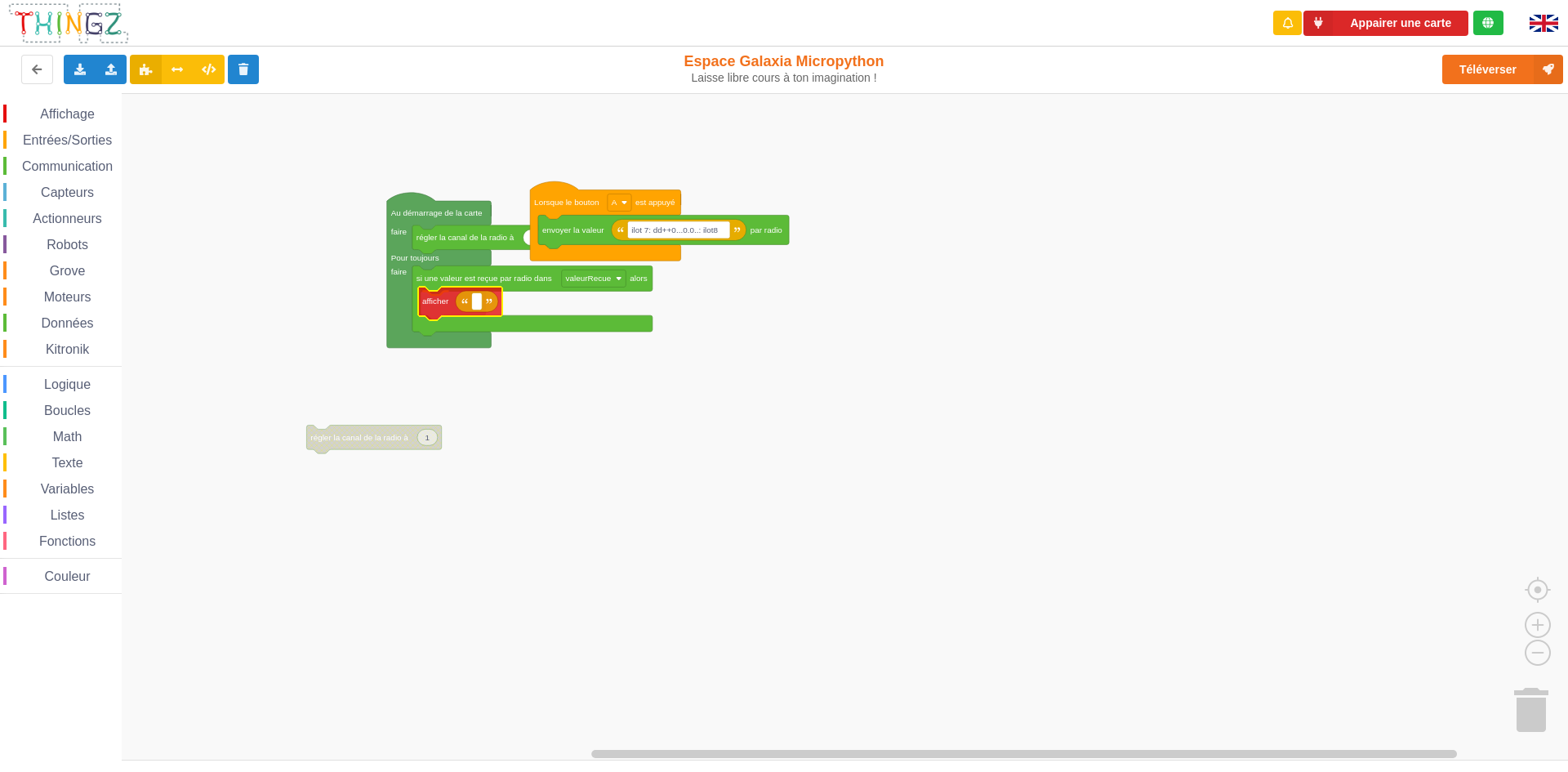
click at [464, 298] on div "Affichage Entrées/Sorties Communication Capteurs Actionneurs Robots Grove Moteu…" at bounding box center [789, 426] width 1579 height 667
click at [479, 302] on text "Espace de travail de Blocky" at bounding box center [478, 306] width 3 height 9
click at [60, 121] on div "Affichage" at bounding box center [62, 113] width 118 height 18
click at [926, 369] on rect "Espace de travail de Blocky" at bounding box center [789, 426] width 1579 height 667
click at [83, 116] on span "Affichage" at bounding box center [66, 114] width 59 height 14
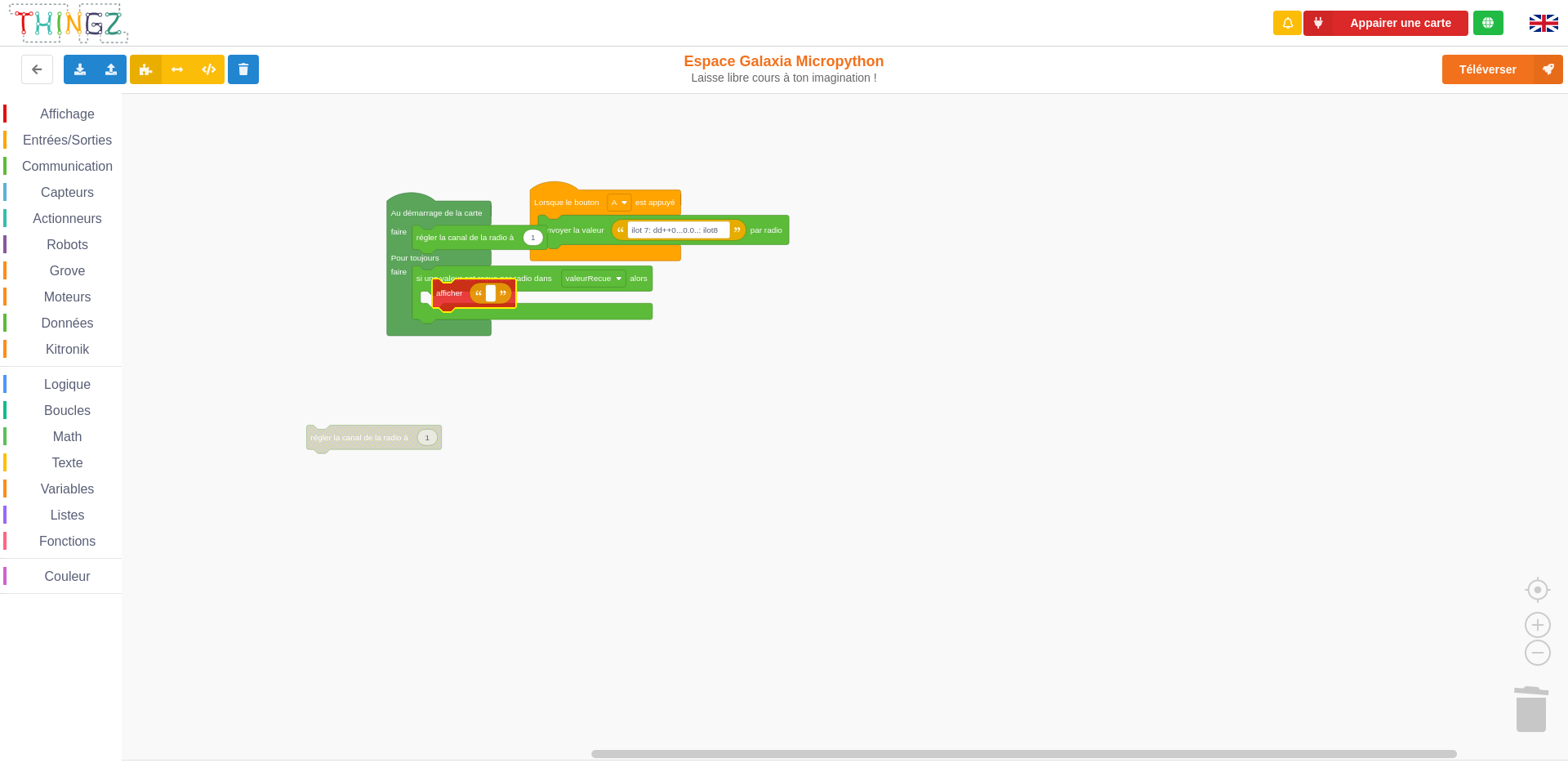
click at [477, 298] on div "Affichage Entrées/Sorties Communication Capteurs Actionneurs Robots Grove Moteu…" at bounding box center [789, 426] width 1579 height 667
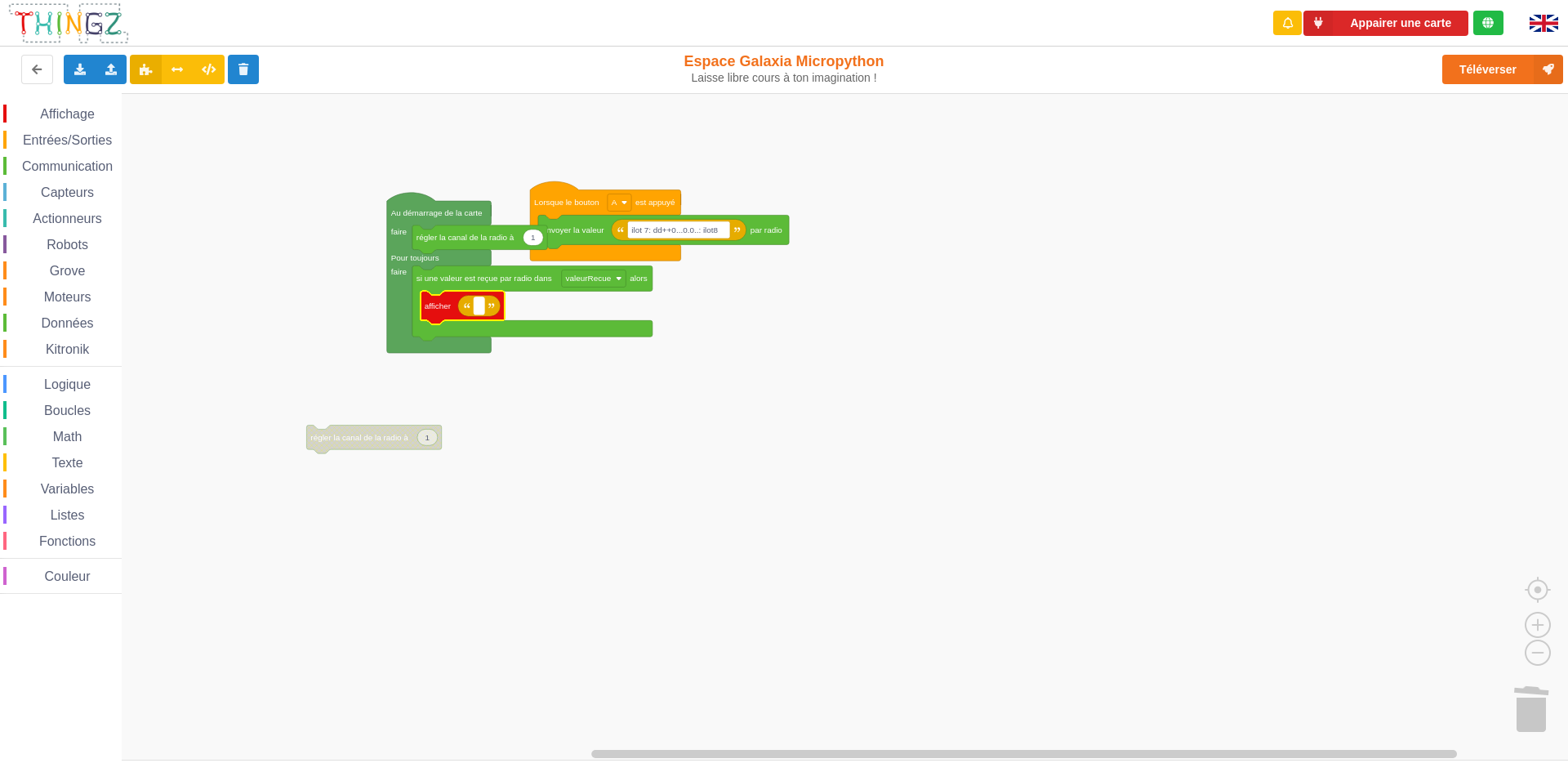
click at [479, 307] on text "Espace de travail de Blocky" at bounding box center [478, 306] width 3 height 9
click at [704, 227] on input "ilot 7: dd++0...0.0..: ilot8" at bounding box center [678, 230] width 103 height 17
type input "ilot 7: dd ilot8"
click at [61, 135] on span "Entrées/Sorties" at bounding box center [67, 140] width 94 height 14
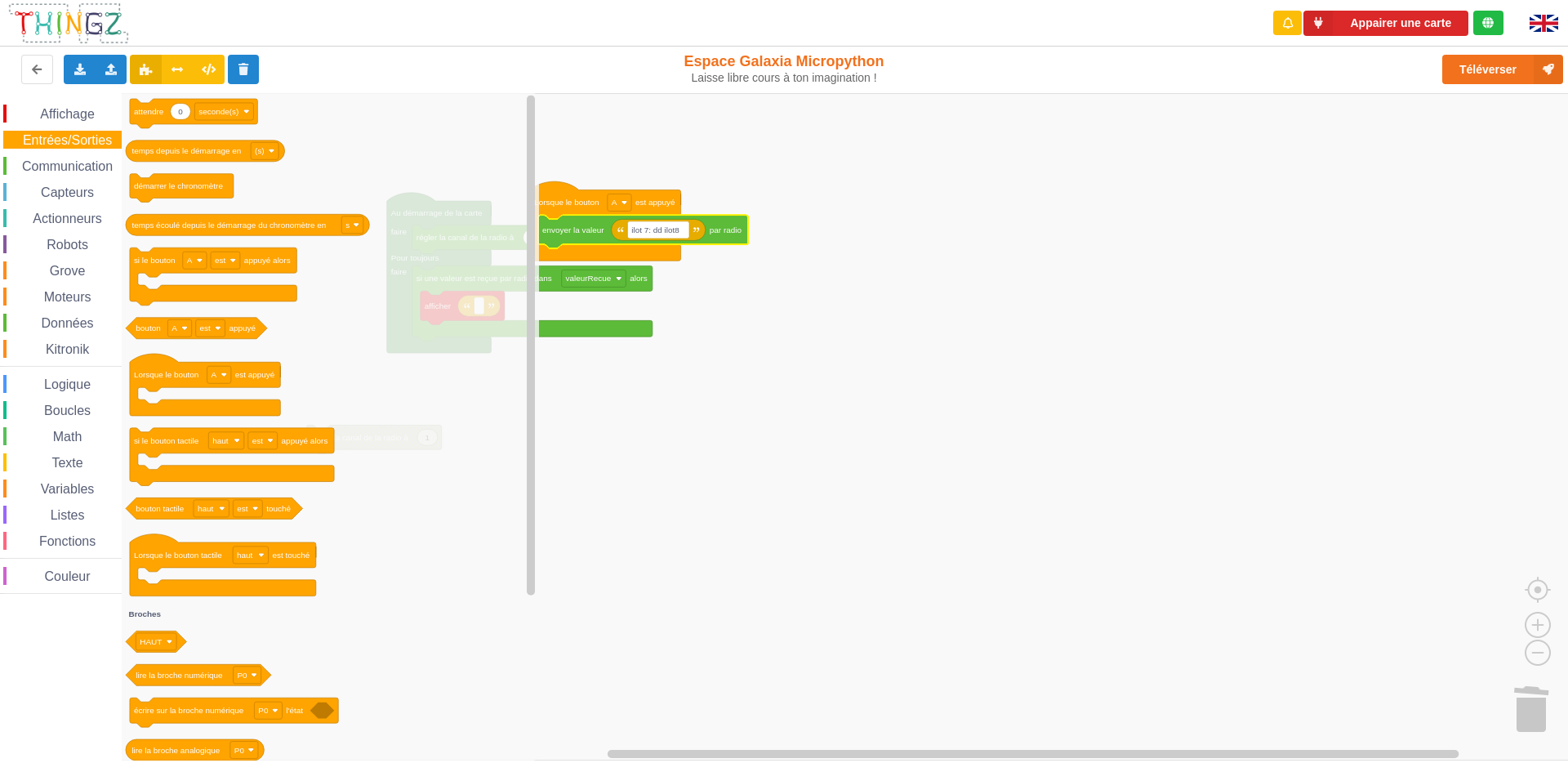
click at [899, 602] on div "Affichage Entrées/Sorties Communication Capteurs Actionneurs Robots Grove Moteu…" at bounding box center [789, 426] width 1579 height 667
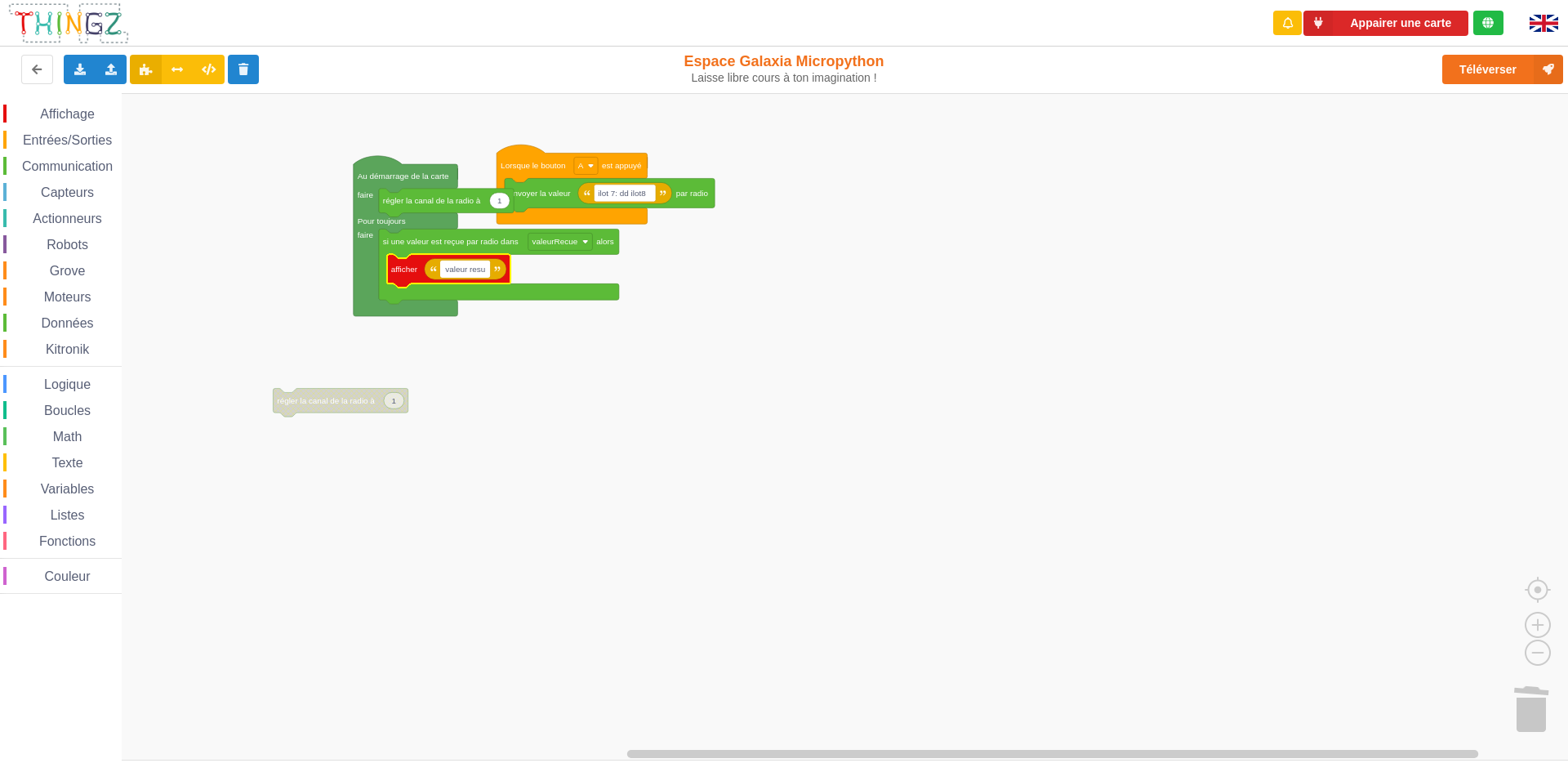
type input "valeur resut"
